Goal: Obtain resource: Obtain resource

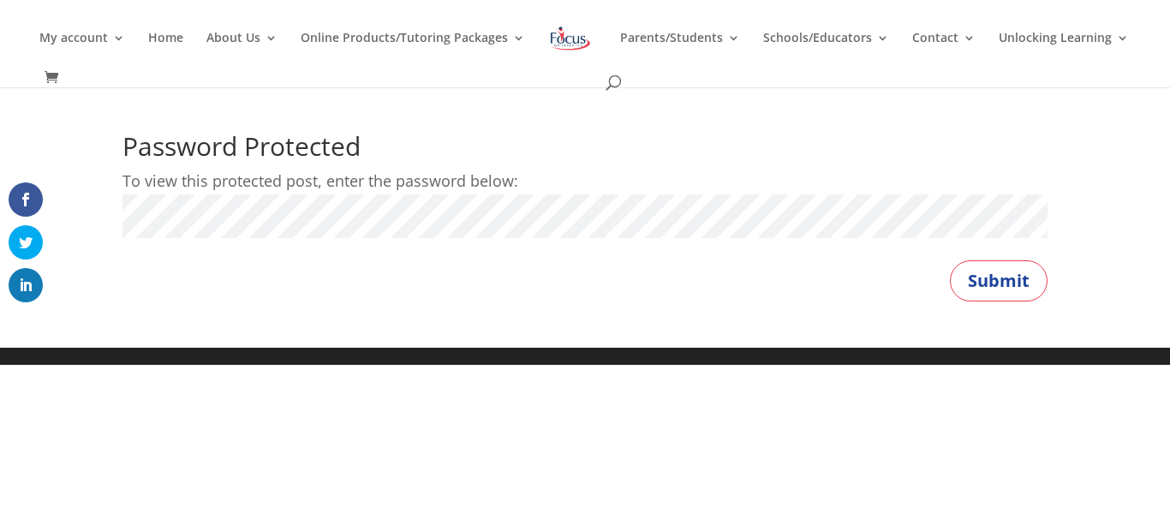
click at [950, 260] on button "Submit" at bounding box center [999, 280] width 98 height 41
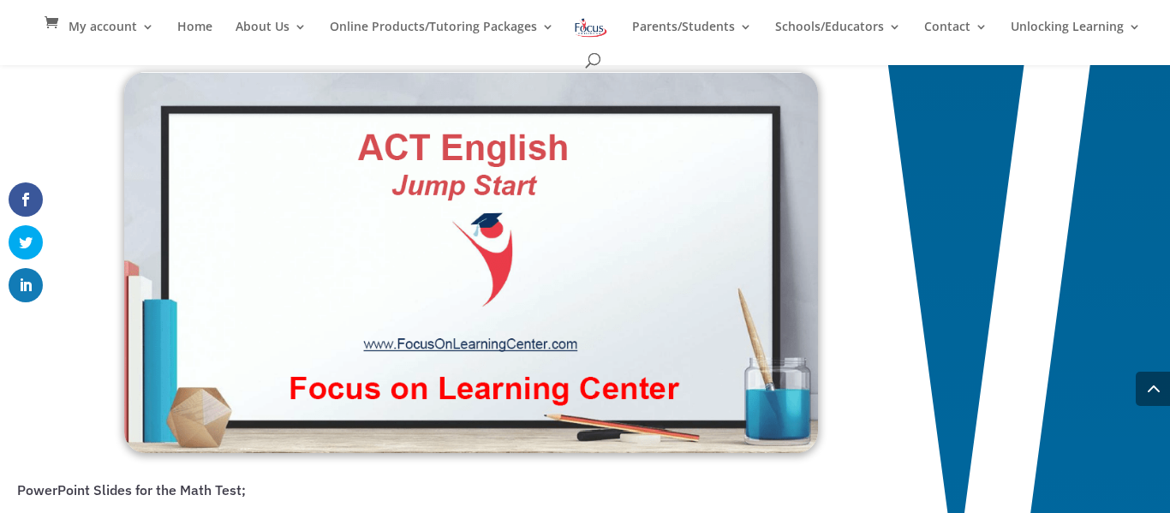
scroll to position [1332, 0]
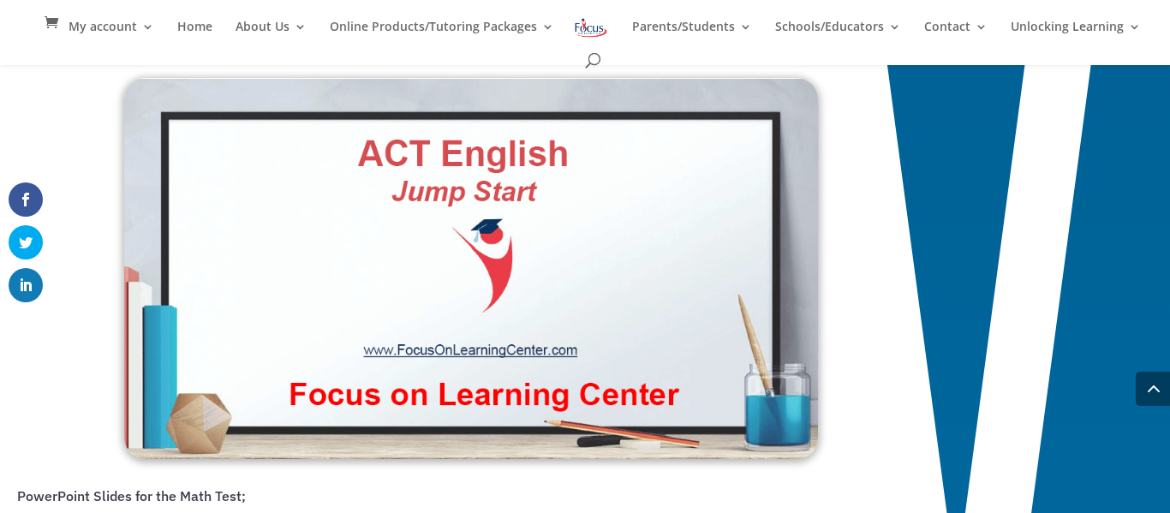
drag, startPoint x: 302, startPoint y: 224, endPoint x: 402, endPoint y: 289, distance: 119.5
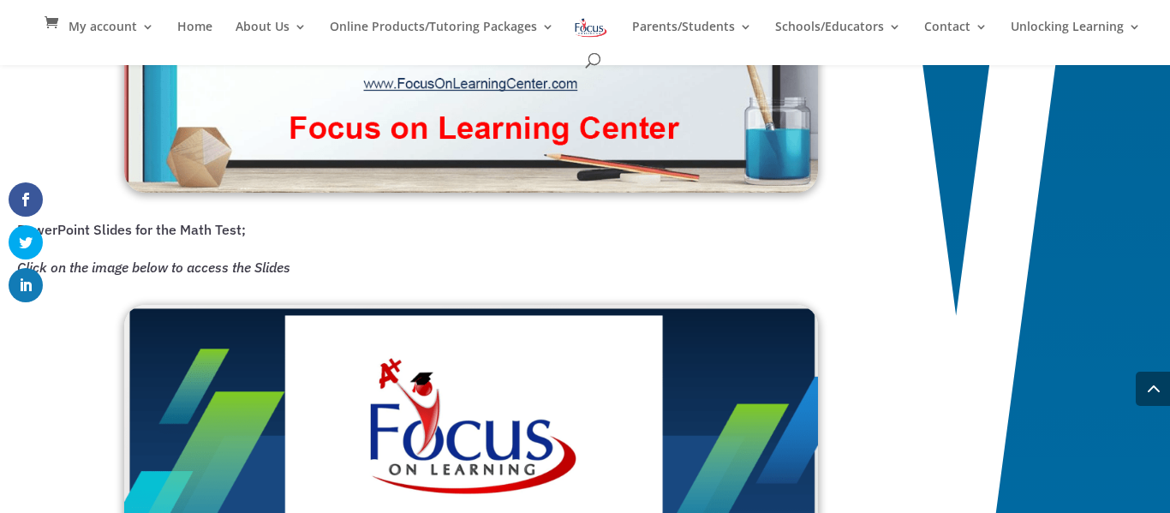
scroll to position [1596, 0]
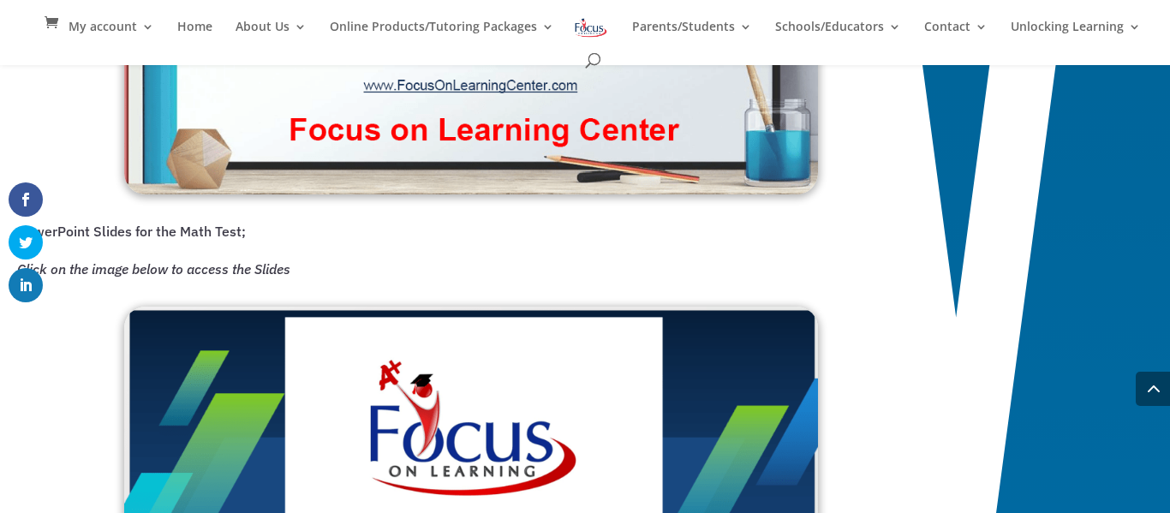
click at [449, 86] on img at bounding box center [471, 3] width 694 height 381
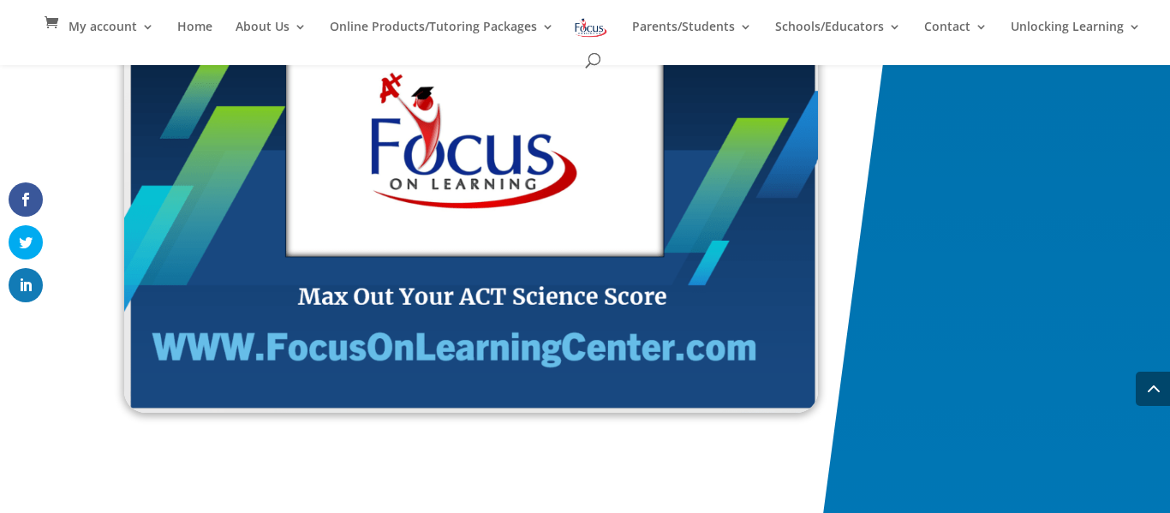
scroll to position [2939, 0]
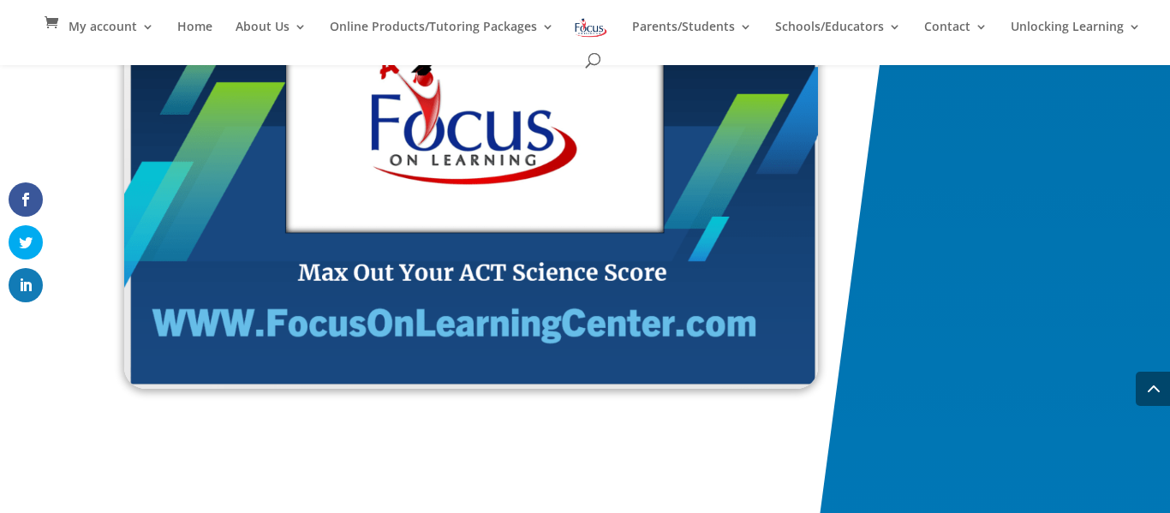
click at [356, 330] on img at bounding box center [471, 191] width 694 height 396
